Goal: Task Accomplishment & Management: Complete application form

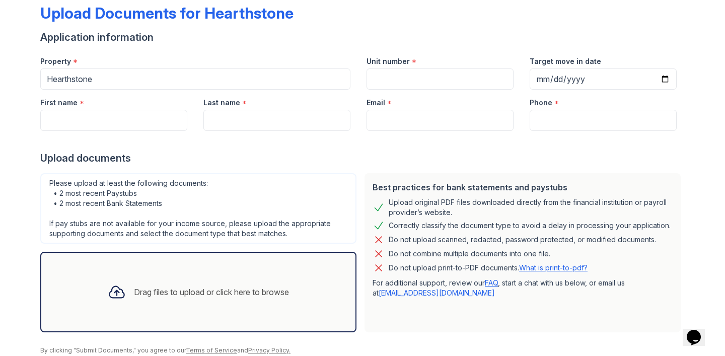
scroll to position [48, 0]
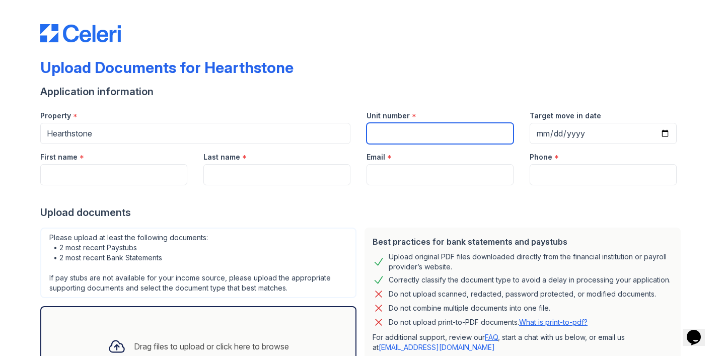
click at [391, 142] on input "Unit number" at bounding box center [440, 133] width 147 height 21
type input "1127"
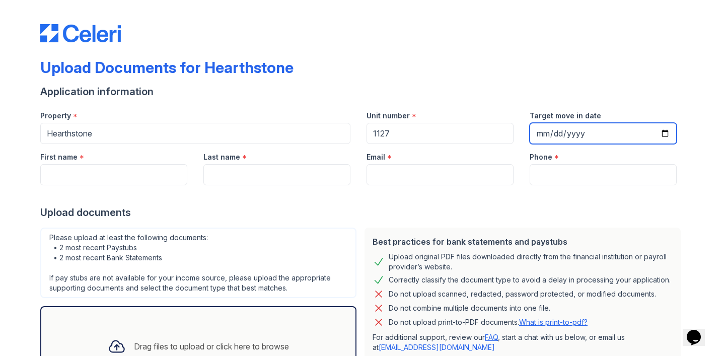
click at [546, 138] on input "Target move in date" at bounding box center [603, 133] width 147 height 21
type input "2025-09-22"
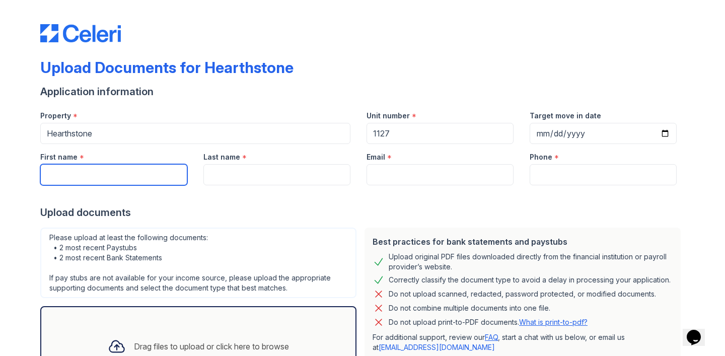
type input "Gabriel"
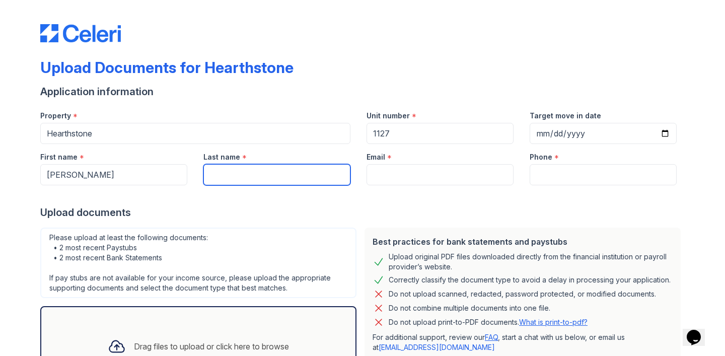
type input "Bastien"
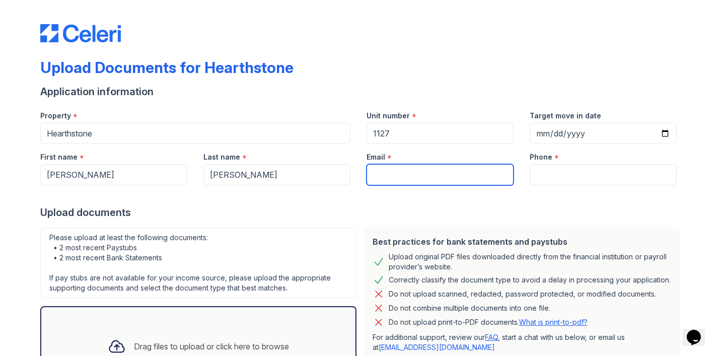
type input "gabrielbastien12@gmail.com"
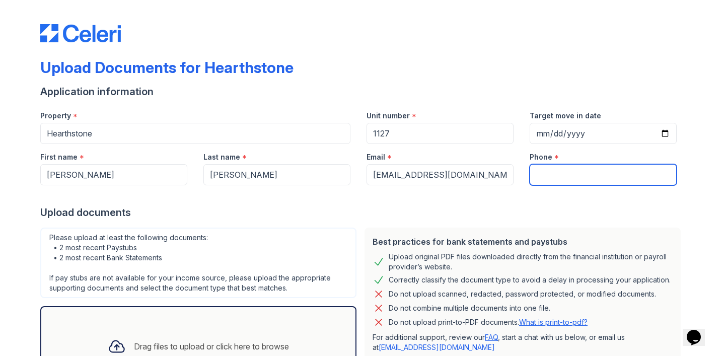
type input "5612156406"
click at [481, 211] on div "Upload documents" at bounding box center [362, 213] width 645 height 14
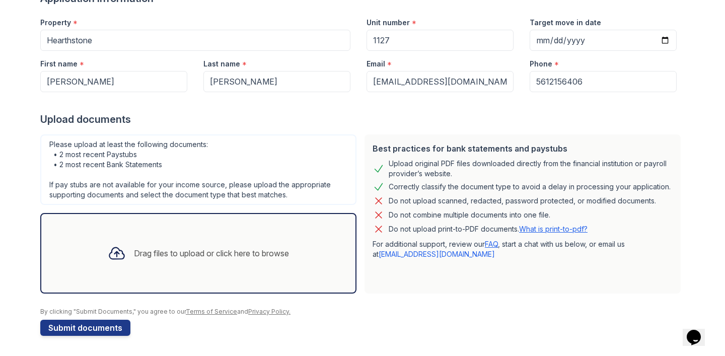
scroll to position [93, 0]
click at [230, 253] on div "Drag files to upload or click here to browse" at bounding box center [211, 253] width 155 height 12
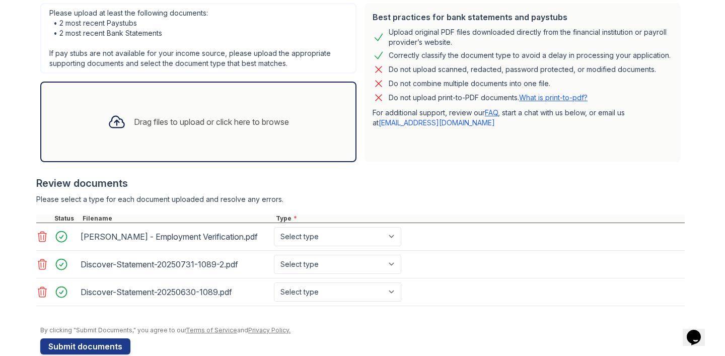
scroll to position [227, 0]
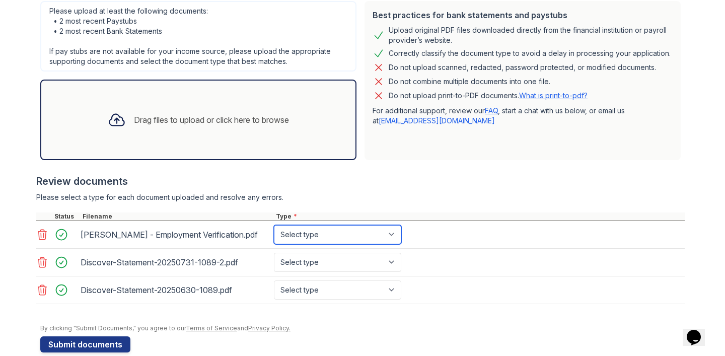
select select "offer_letter"
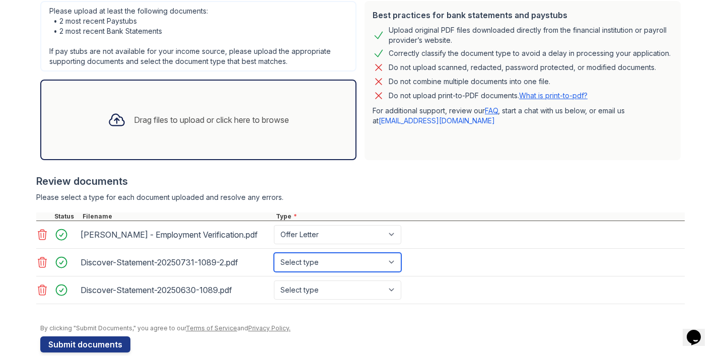
select select "bank_statement"
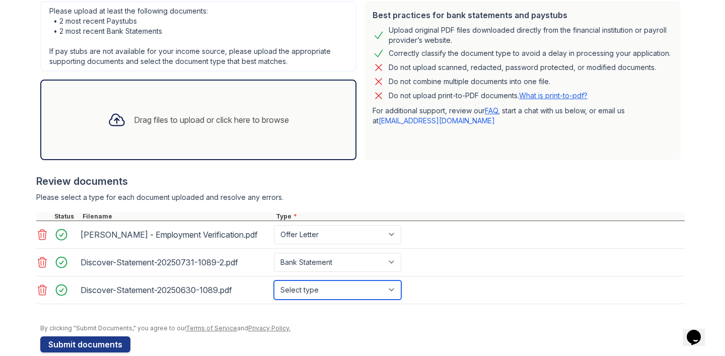
select select "bank_statement"
click at [134, 108] on div "Drag files to upload or click here to browse" at bounding box center [198, 120] width 197 height 34
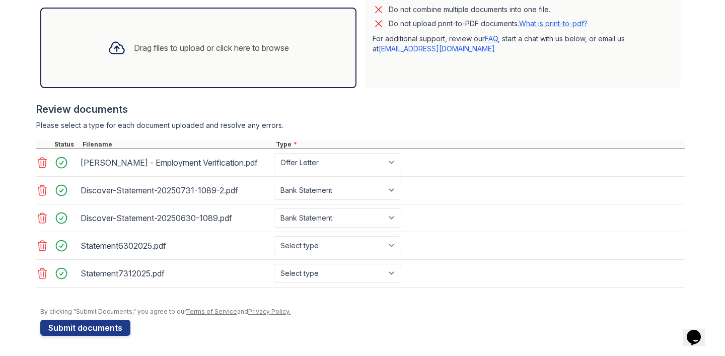
scroll to position [299, 0]
select select "investment_account_statement"
click at [222, 59] on div "Drag files to upload or click here to browse" at bounding box center [198, 48] width 197 height 34
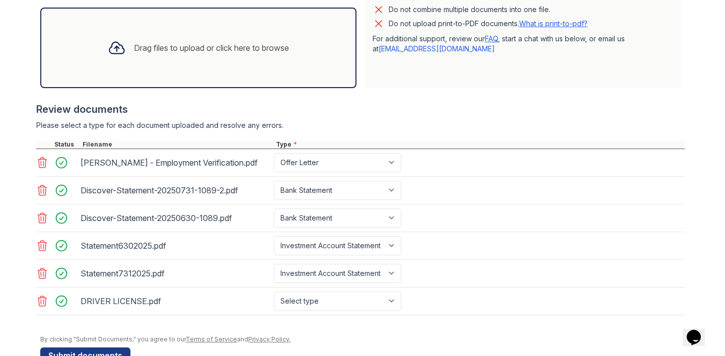
click at [37, 302] on icon at bounding box center [42, 301] width 12 height 12
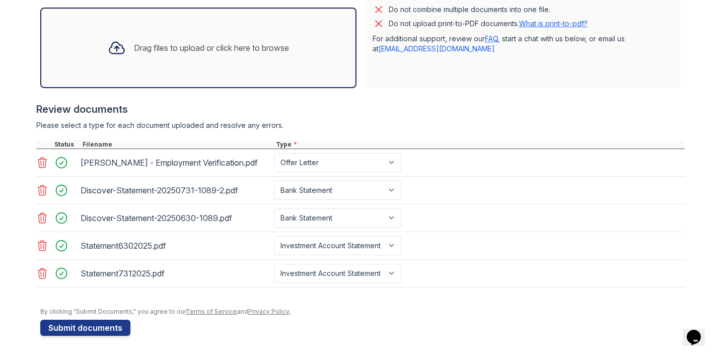
click at [166, 75] on div "Drag files to upload or click here to browse" at bounding box center [198, 48] width 316 height 81
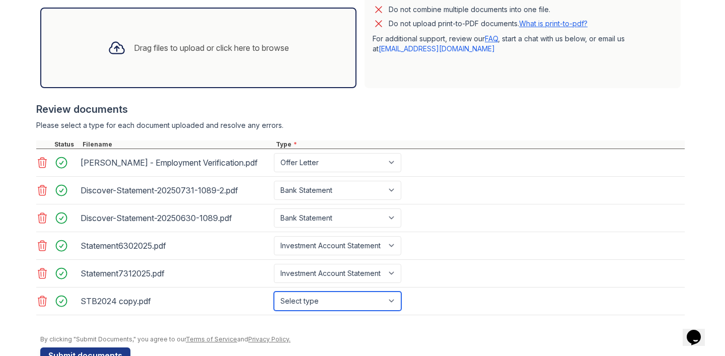
select select "tax_documents"
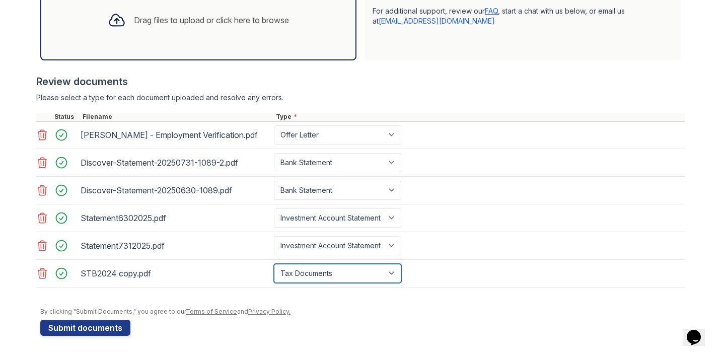
scroll to position [0, 0]
click at [433, 290] on div at bounding box center [360, 293] width 649 height 10
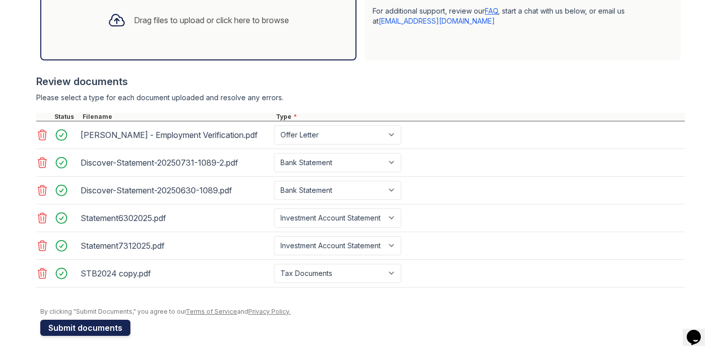
click at [87, 326] on button "Submit documents" at bounding box center [85, 328] width 90 height 16
